Goal: Find specific page/section: Find specific page/section

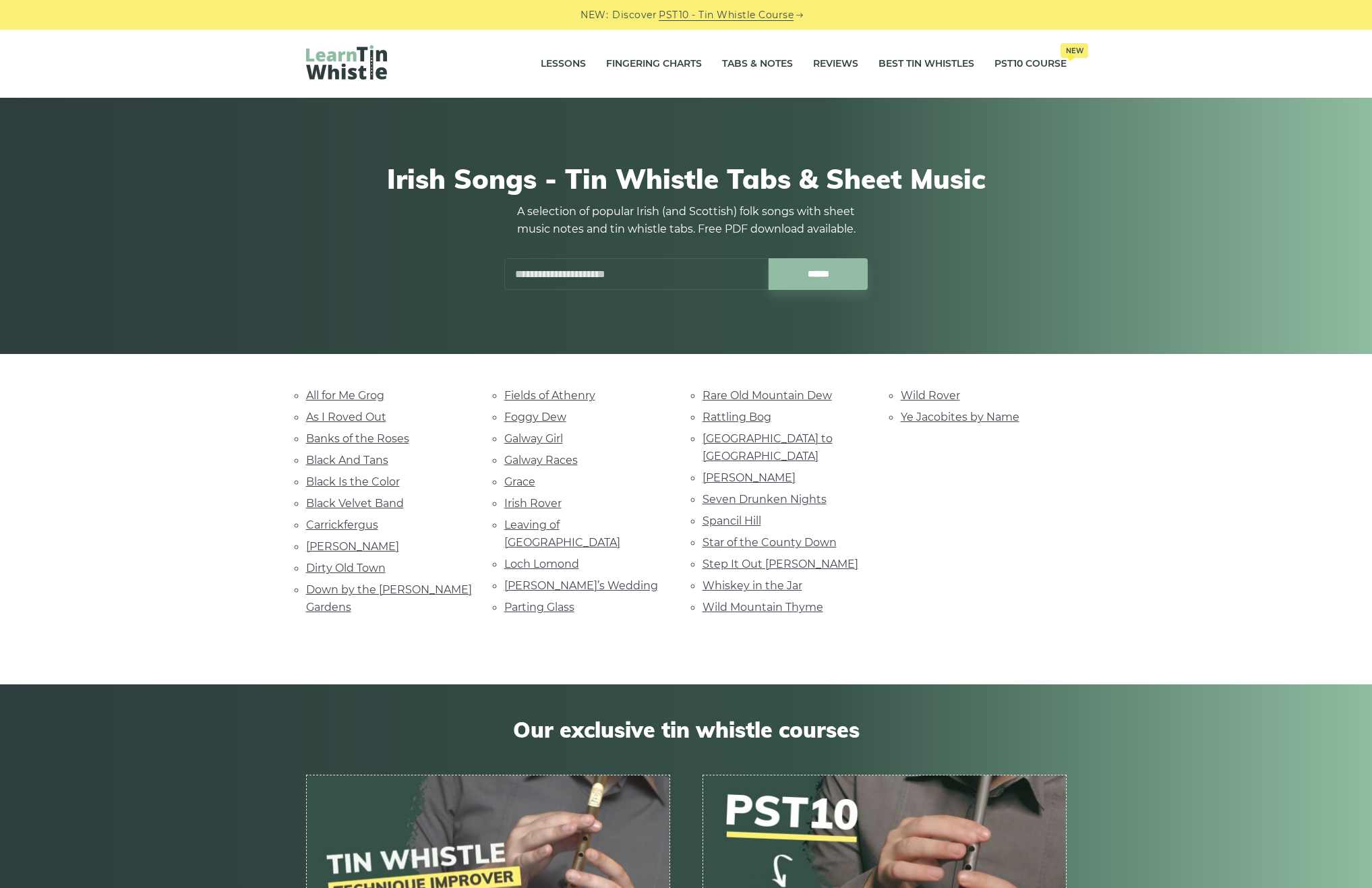
click at [560, 272] on input "text" at bounding box center [636, 273] width 264 height 31
click at [827, 274] on input "******" at bounding box center [818, 273] width 99 height 31
click at [603, 310] on li "[PERSON_NAME]" at bounding box center [637, 306] width 247 height 16
type input "**********"
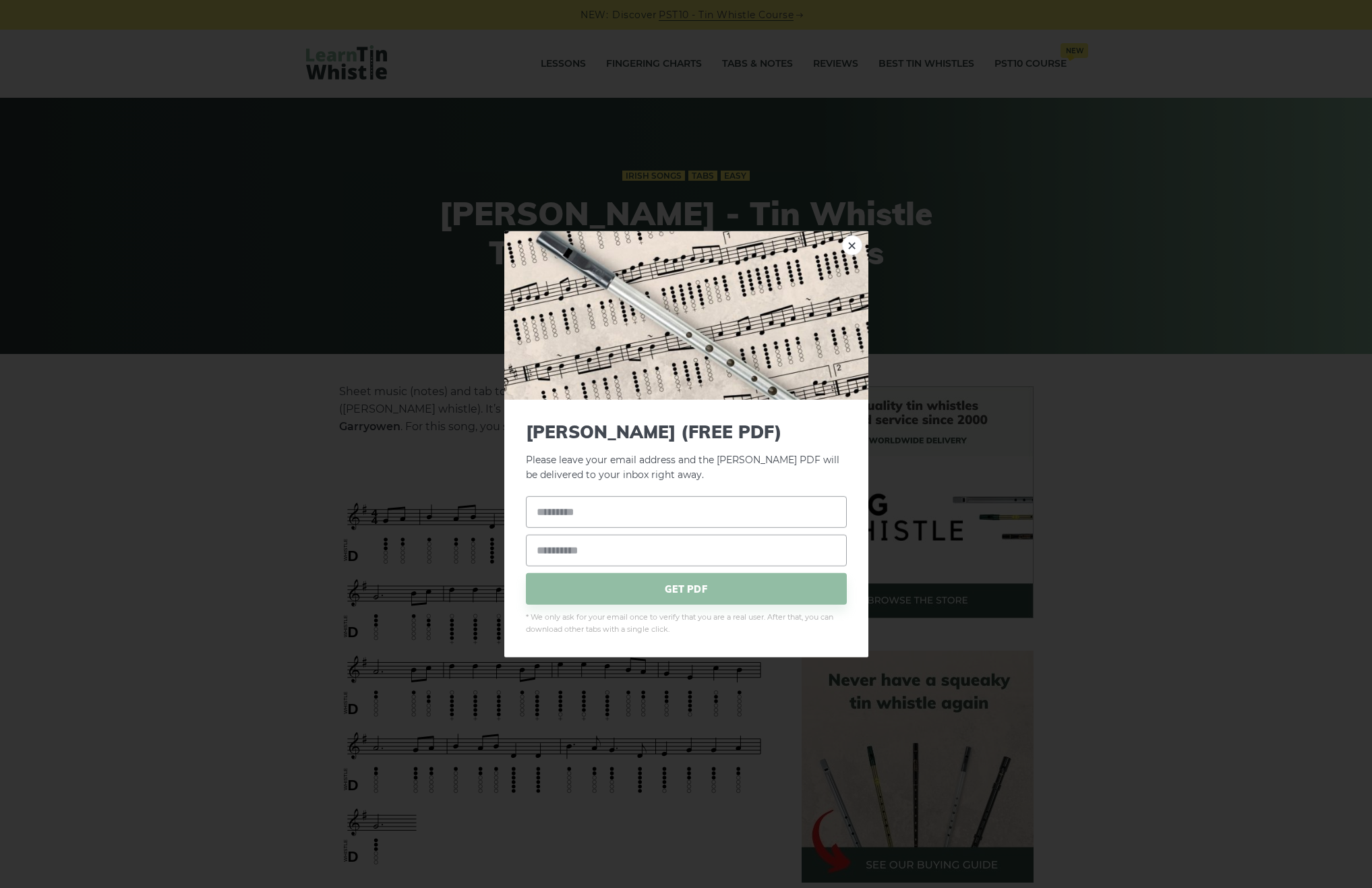
click at [852, 247] on link "×" at bounding box center [852, 245] width 21 height 21
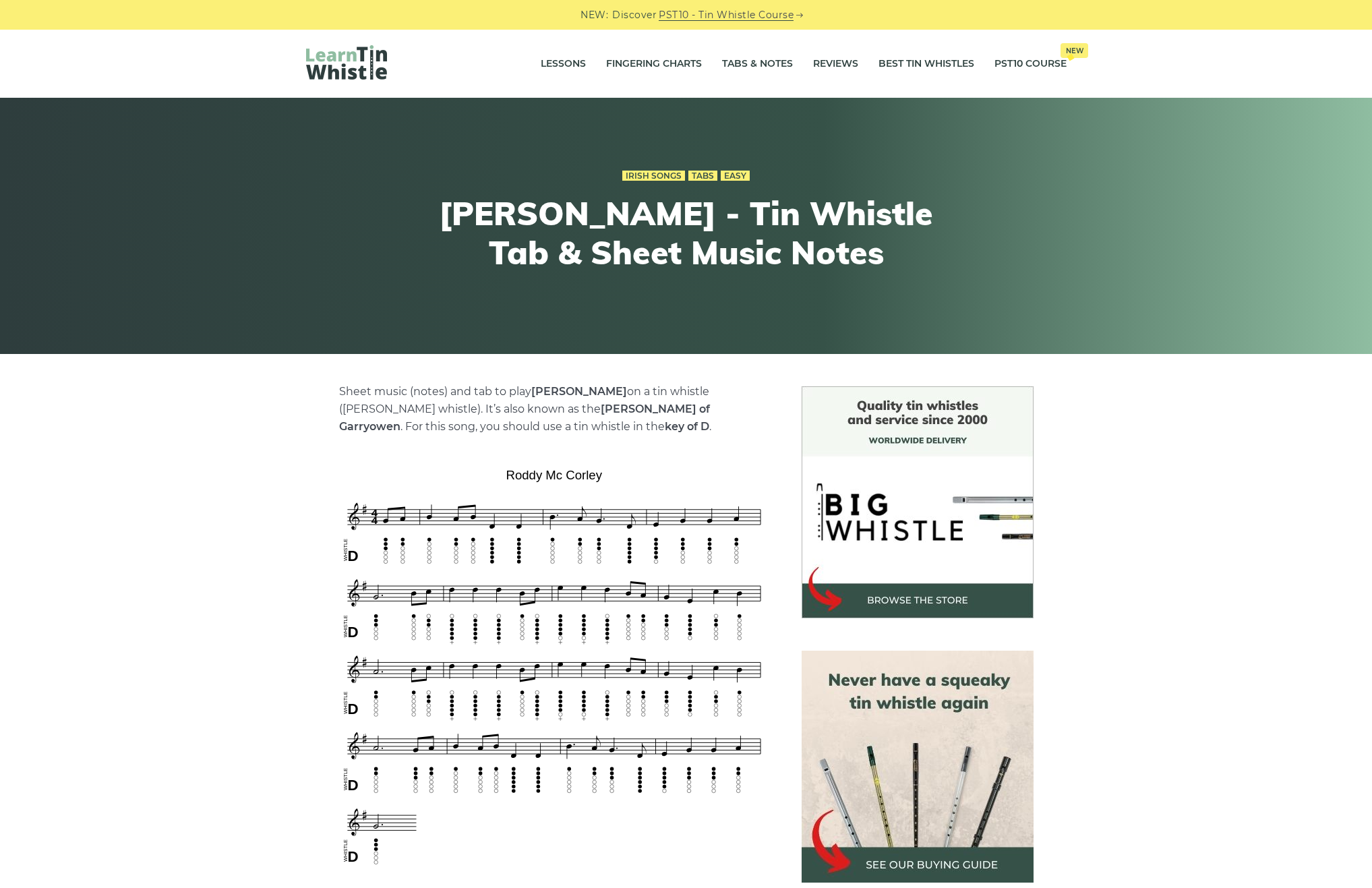
scroll to position [0, 0]
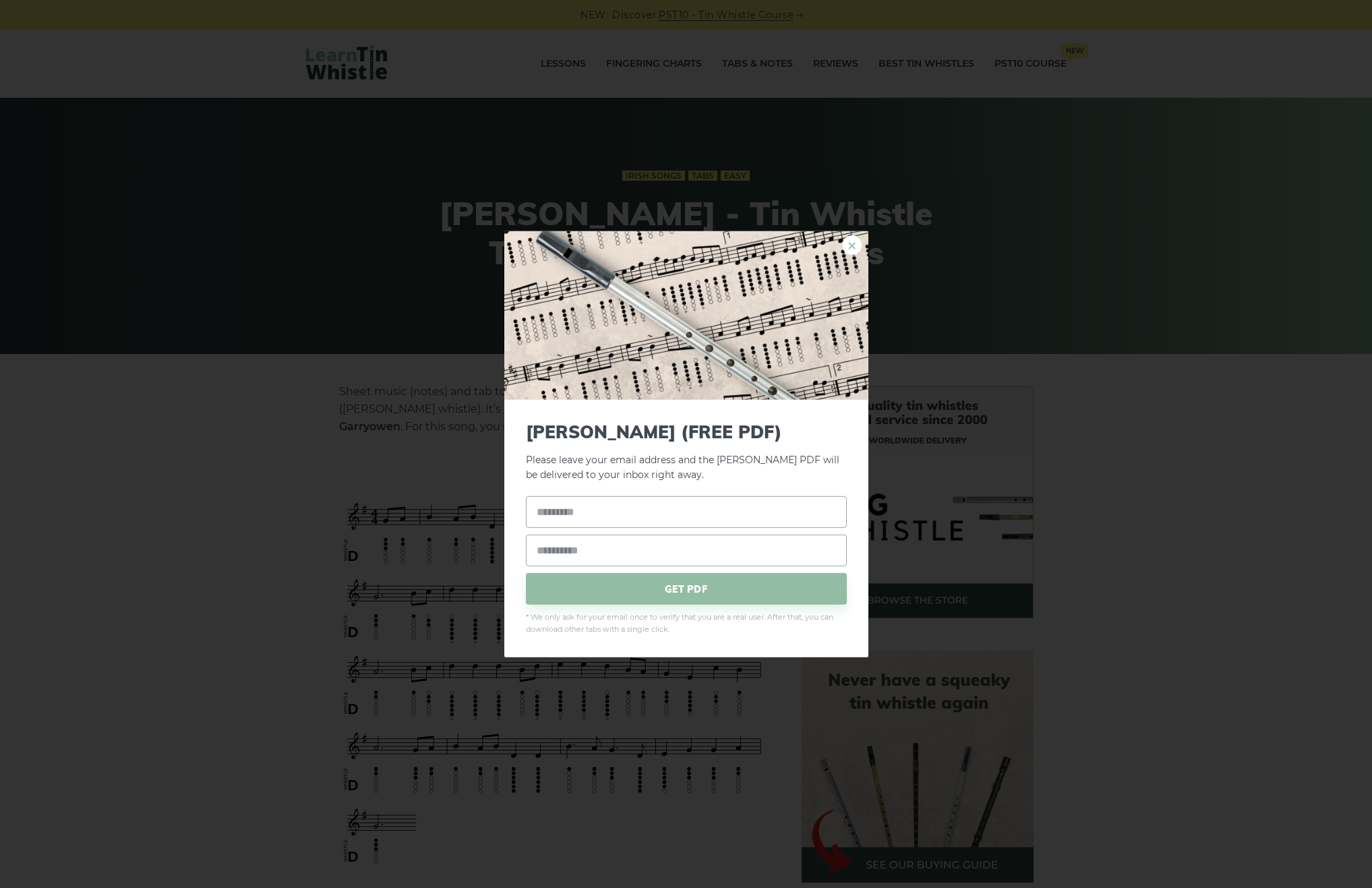
click at [853, 247] on link "×" at bounding box center [852, 245] width 21 height 21
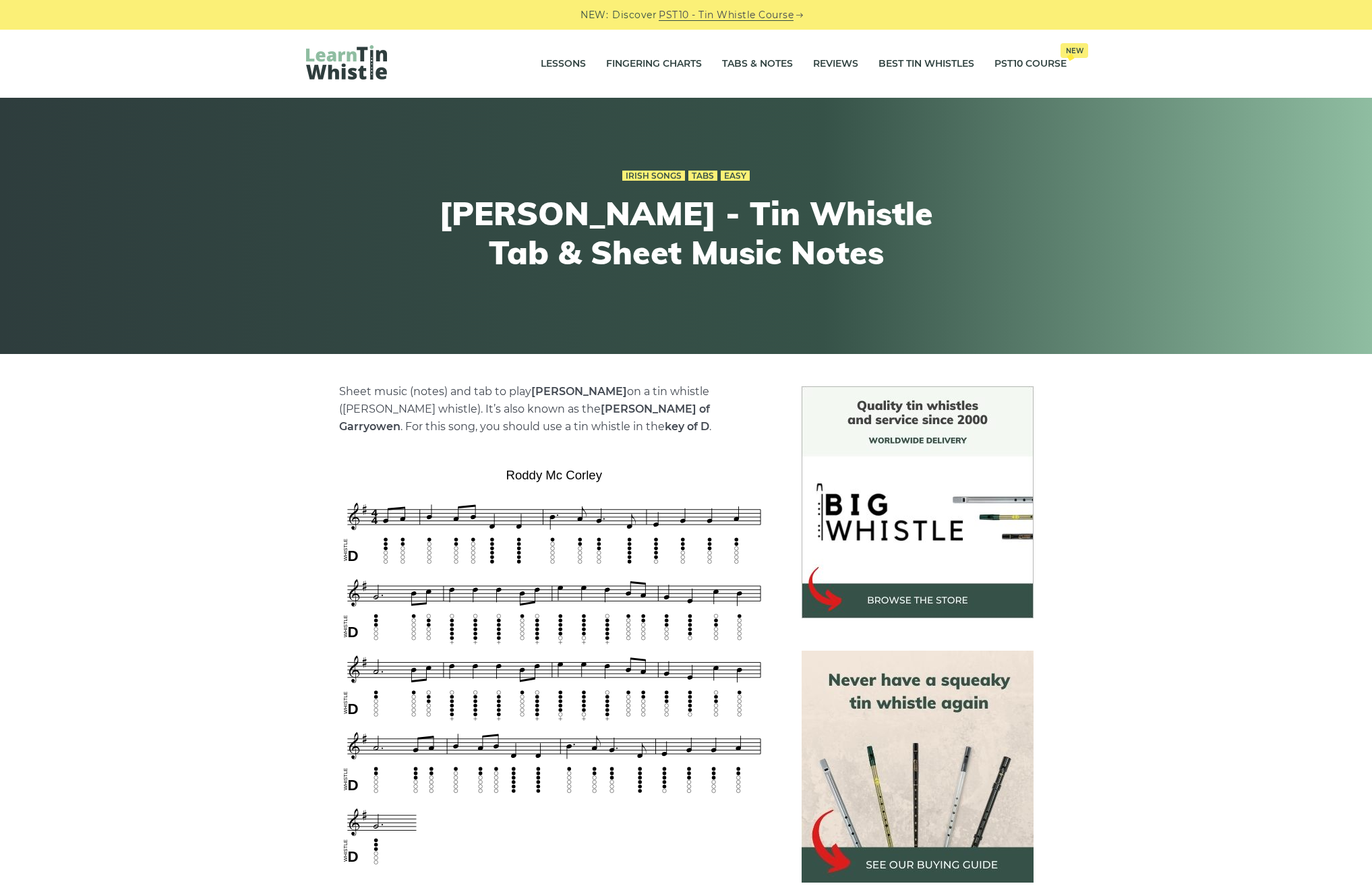
click at [337, 478] on div "Sheet music (notes) and tab to play [PERSON_NAME] on a tin whistle ([PERSON_NAM…" at bounding box center [554, 882] width 462 height 992
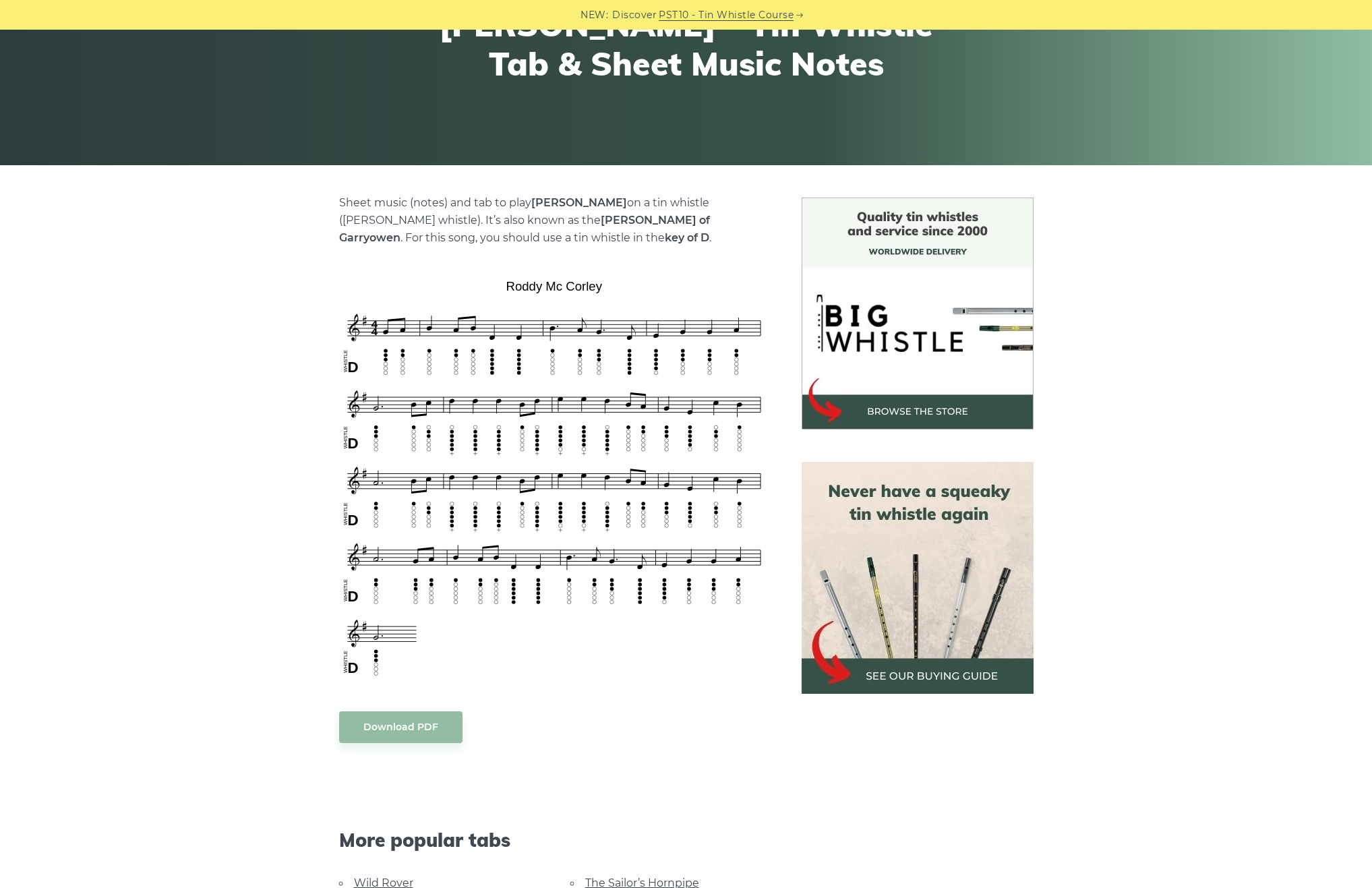
scroll to position [197, 0]
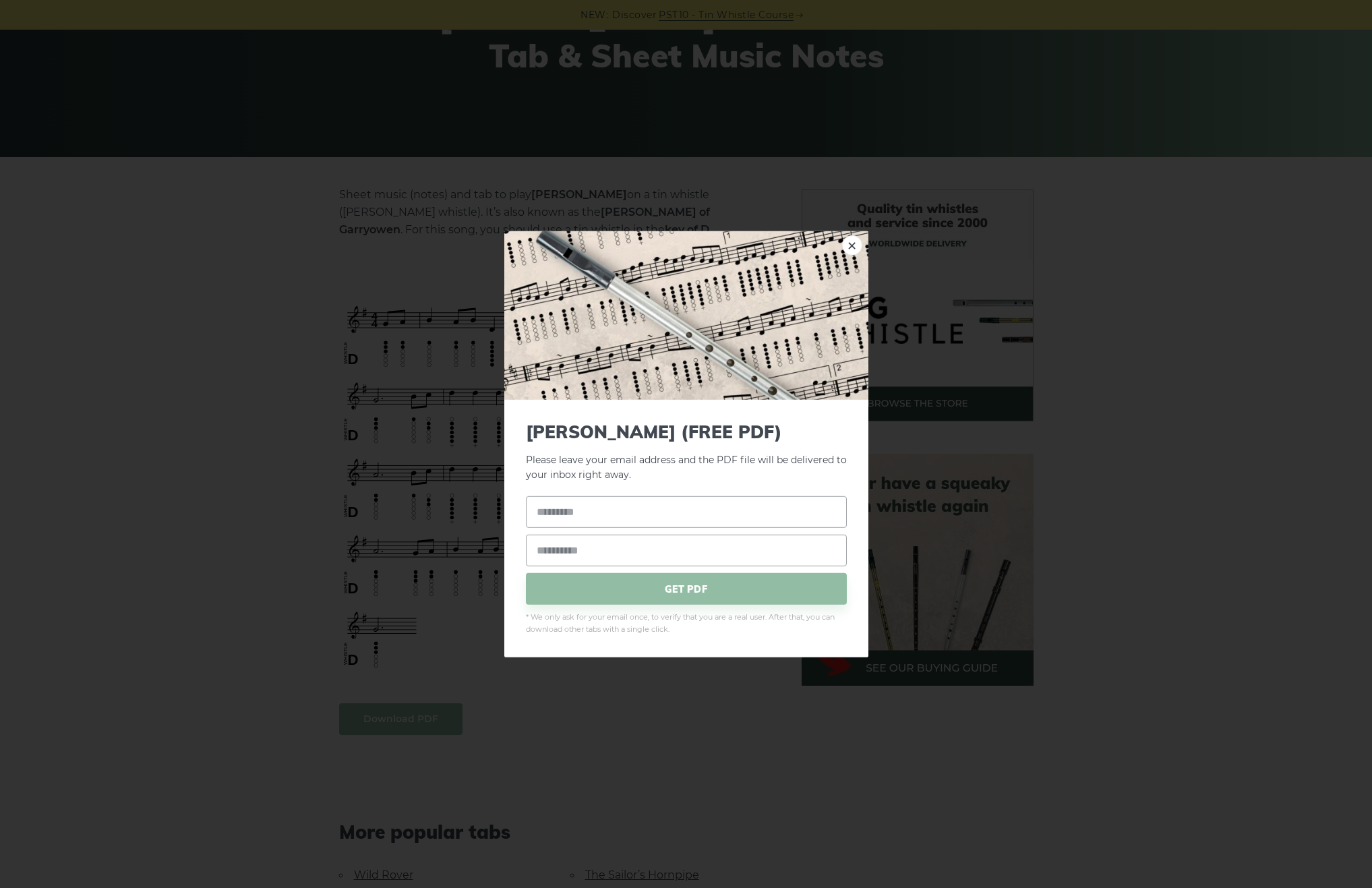
click at [413, 721] on body "NEW: Discover PST10 - Tin Whistle Course Lessons Fingering Charts Tabs & Notes …" at bounding box center [686, 885] width 1372 height 2165
click at [849, 248] on link "×" at bounding box center [852, 245] width 21 height 21
click at [396, 401] on body "NEW: Discover PST10 - Tin Whistle Course Lessons Fingering Charts Tabs & Notes …" at bounding box center [686, 885] width 1372 height 2165
drag, startPoint x: 851, startPoint y: 247, endPoint x: 757, endPoint y: 301, distance: 108.4
click at [850, 249] on link "×" at bounding box center [852, 245] width 21 height 21
